Goal: Obtain resource: Obtain resource

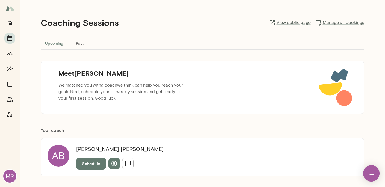
scroll to position [37, 0]
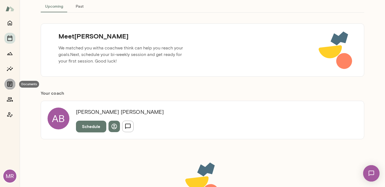
click at [10, 84] on icon "Documents" at bounding box center [10, 84] width 7 height 7
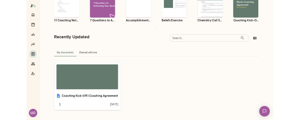
scroll to position [88, 0]
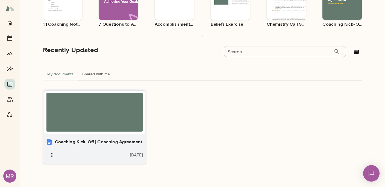
click at [97, 127] on div at bounding box center [94, 112] width 96 height 39
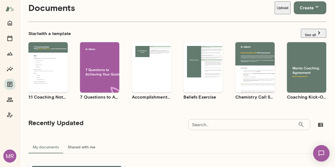
scroll to position [0, 0]
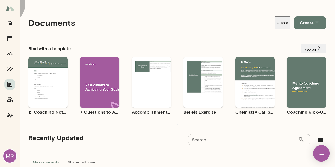
click at [305, 46] on button "See all" at bounding box center [313, 48] width 25 height 9
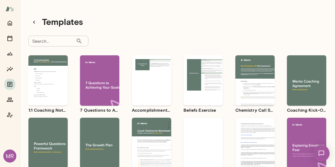
click at [57, 132] on div "Use template Preview" at bounding box center [47, 142] width 39 height 50
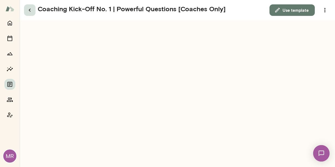
click at [30, 11] on icon "button" at bounding box center [29, 10] width 7 height 7
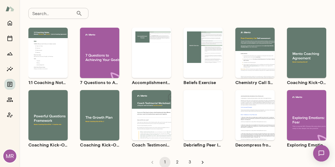
scroll to position [42, 0]
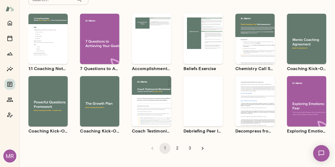
click at [49, 115] on div "Use template Preview" at bounding box center [47, 101] width 39 height 50
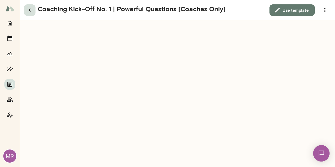
click at [31, 10] on icon "button" at bounding box center [29, 10] width 7 height 7
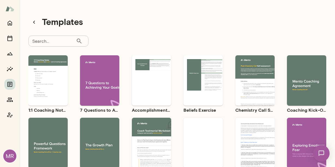
click at [50, 132] on div "Use template Preview" at bounding box center [47, 142] width 39 height 50
